Goal: Communication & Community: Answer question/provide support

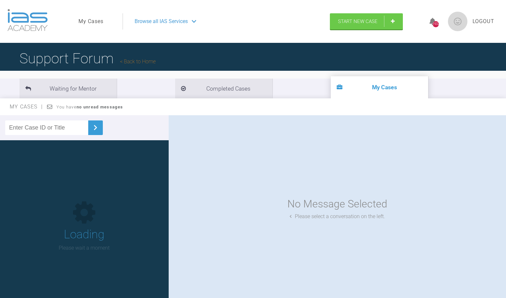
click at [89, 19] on link "My Cases" at bounding box center [90, 21] width 25 height 8
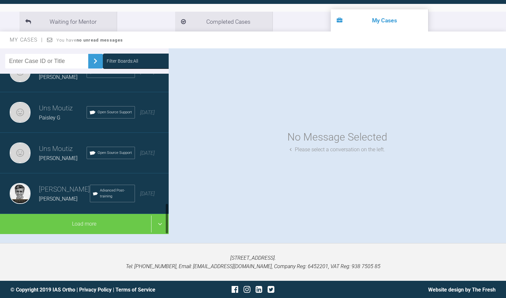
scroll to position [670, 0]
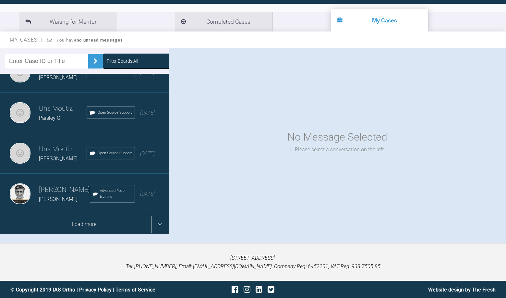
click at [160, 223] on div "Load more" at bounding box center [84, 224] width 169 height 20
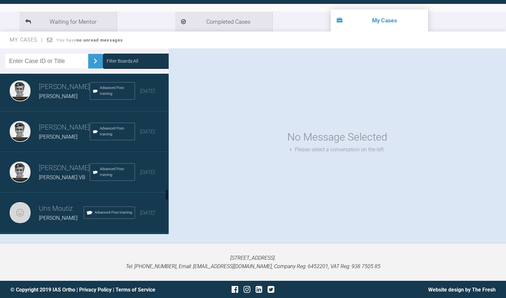
scroll to position [1666, 0]
click at [55, 133] on span "[PERSON_NAME]" at bounding box center [58, 136] width 39 height 6
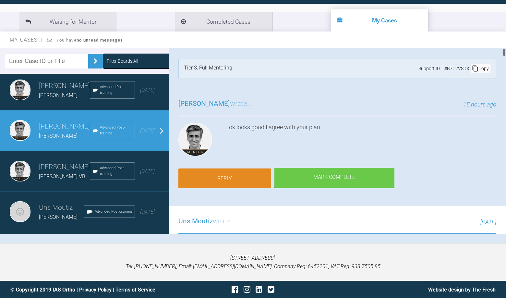
click at [235, 174] on link "Reply" at bounding box center [224, 178] width 93 height 20
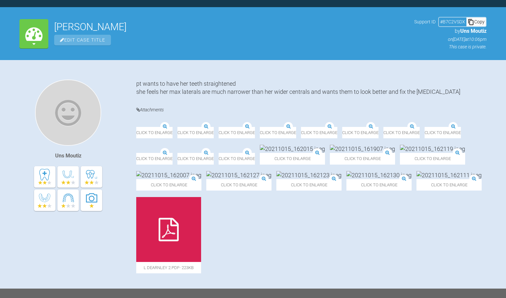
scroll to position [16452, 0]
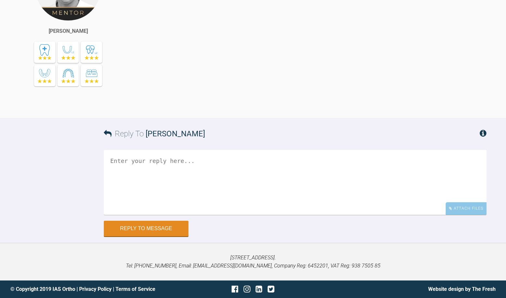
click at [235, 174] on textarea at bounding box center [295, 182] width 383 height 65
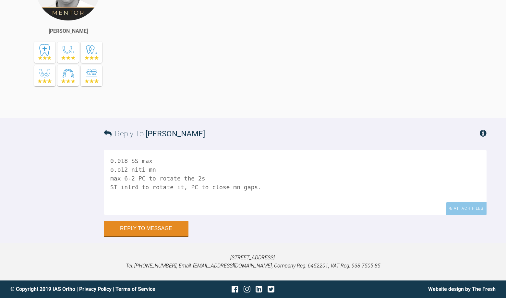
click at [123, 189] on textarea "0.018 SS max o.o12 niti mn max 6-2 PC to rotate the 2s ST inlr4 to rotate it, P…" at bounding box center [295, 182] width 383 height 65
click at [244, 196] on textarea "0.018 SS max o.o12 niti mn max 6-2 PC to rotate the 2s ST in lr4 to rotate it, …" at bounding box center [295, 182] width 383 height 65
click at [236, 190] on textarea "0.018 SS max o.o12 niti mn max 6-2 PC to rotate the 2s ST in lr4 to rotate it, …" at bounding box center [295, 182] width 383 height 65
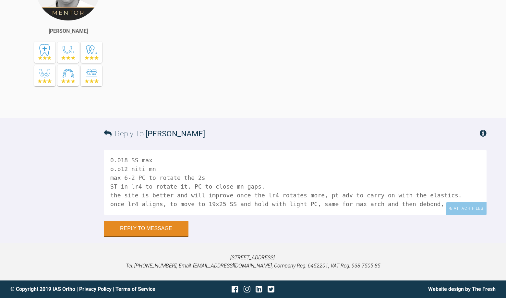
scroll to position [9, 0]
type textarea "0.018 SS max o.o12 niti mn max 6-2 PC to rotate the 2s ST in lr4 to rotate it, …"
click at [466, 210] on div "Attach Files" at bounding box center [466, 208] width 41 height 13
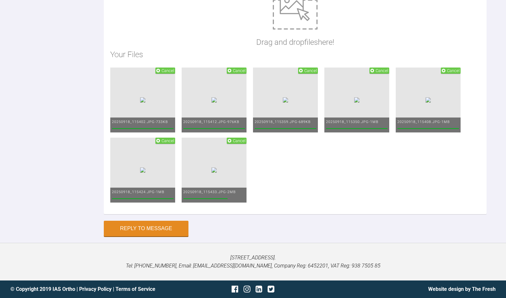
scroll to position [16685, 0]
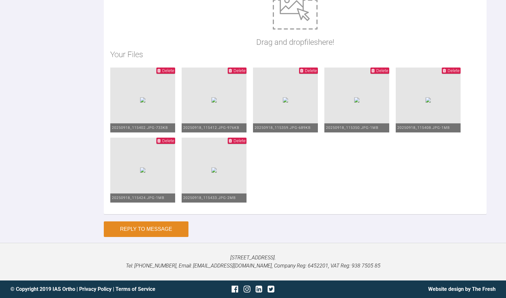
click at [152, 227] on button "Reply to Message" at bounding box center [146, 229] width 85 height 16
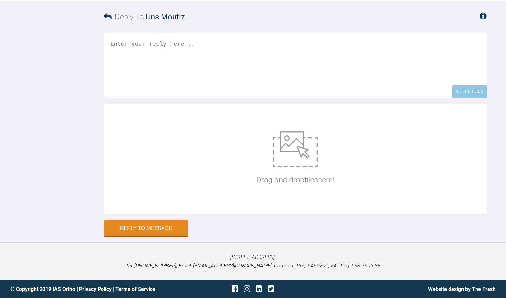
scroll to position [16703, 0]
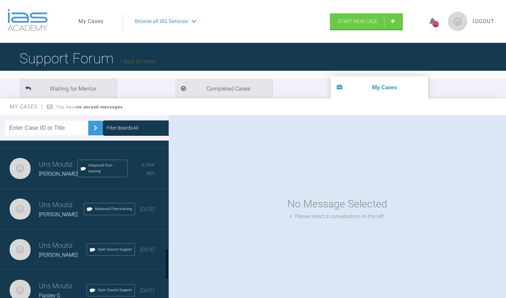
scroll to position [560, 0]
